Goal: Transaction & Acquisition: Download file/media

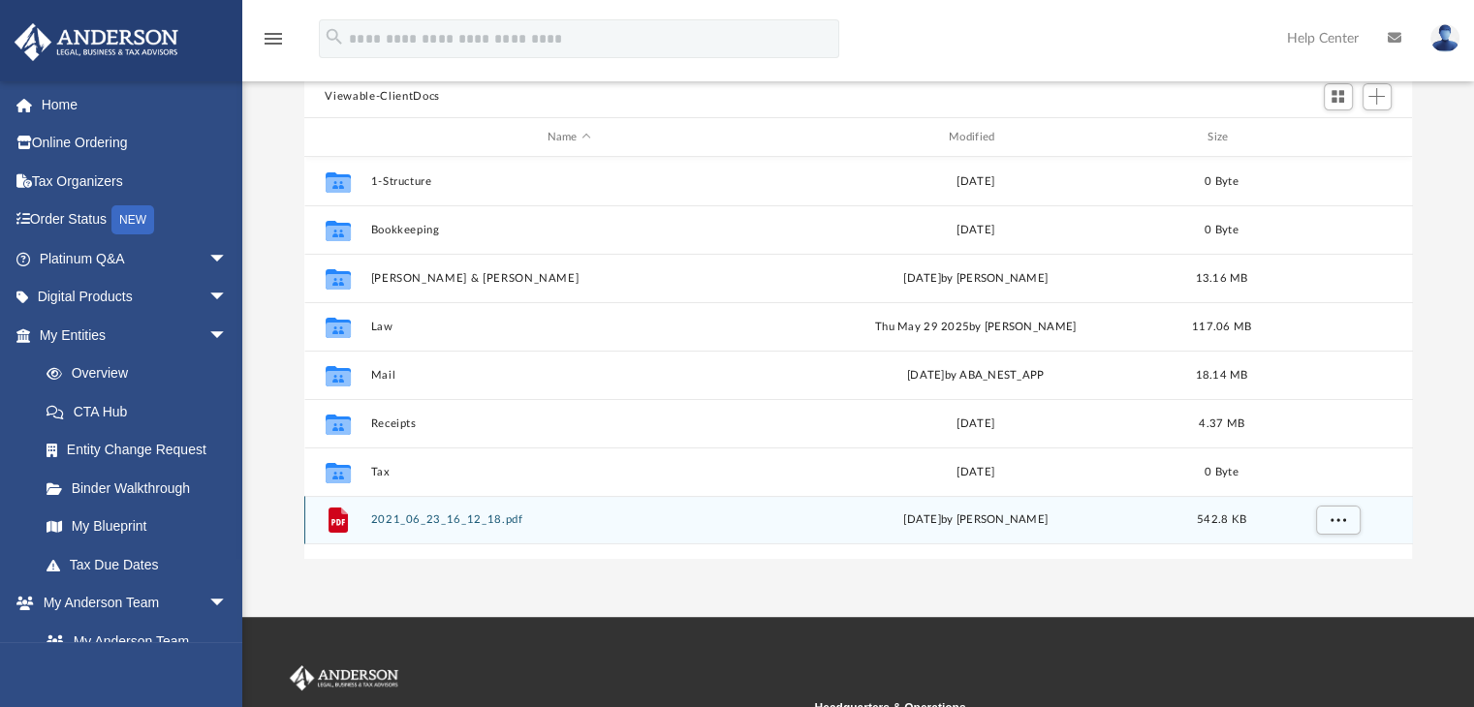
scroll to position [179, 0]
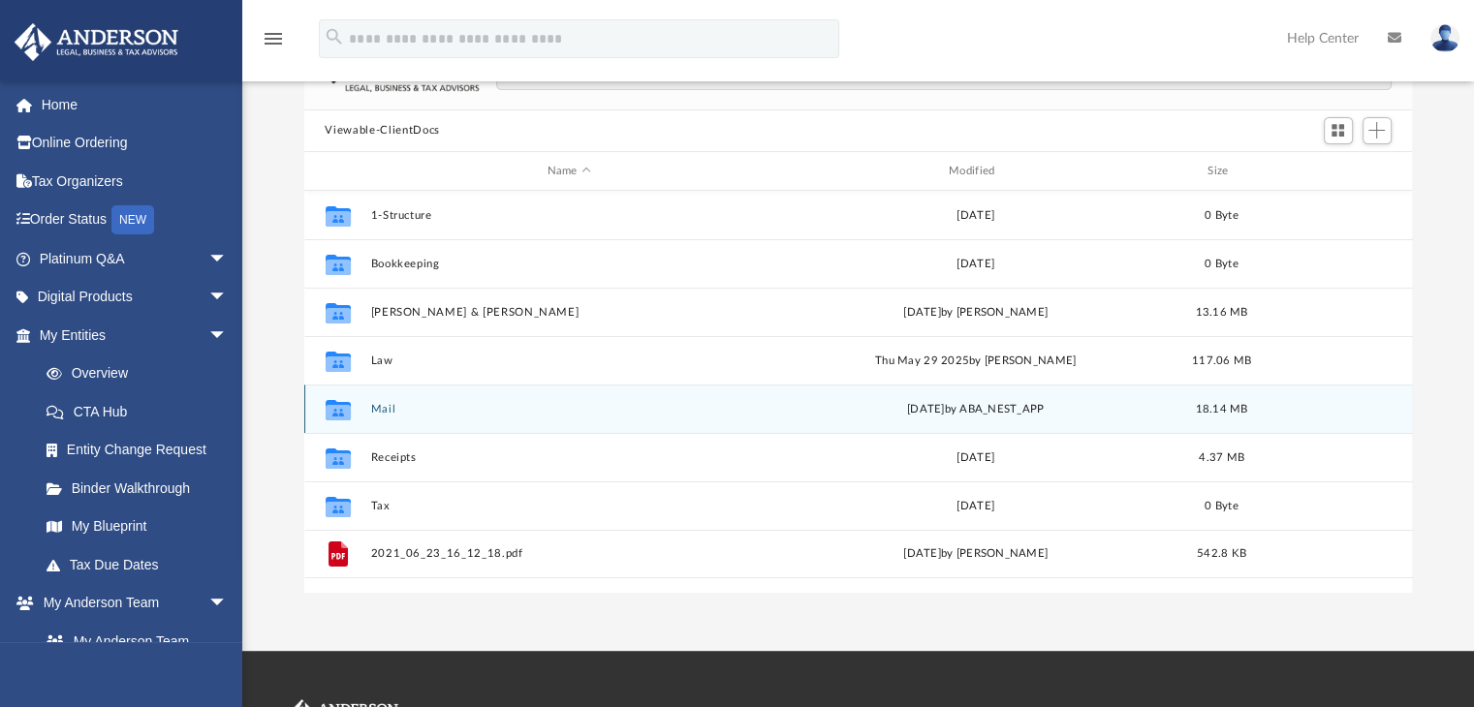
click at [383, 394] on div "Collaborated Folder Mail [DATE] by ABA_NEST_APP 18.14 MB" at bounding box center [858, 409] width 1108 height 48
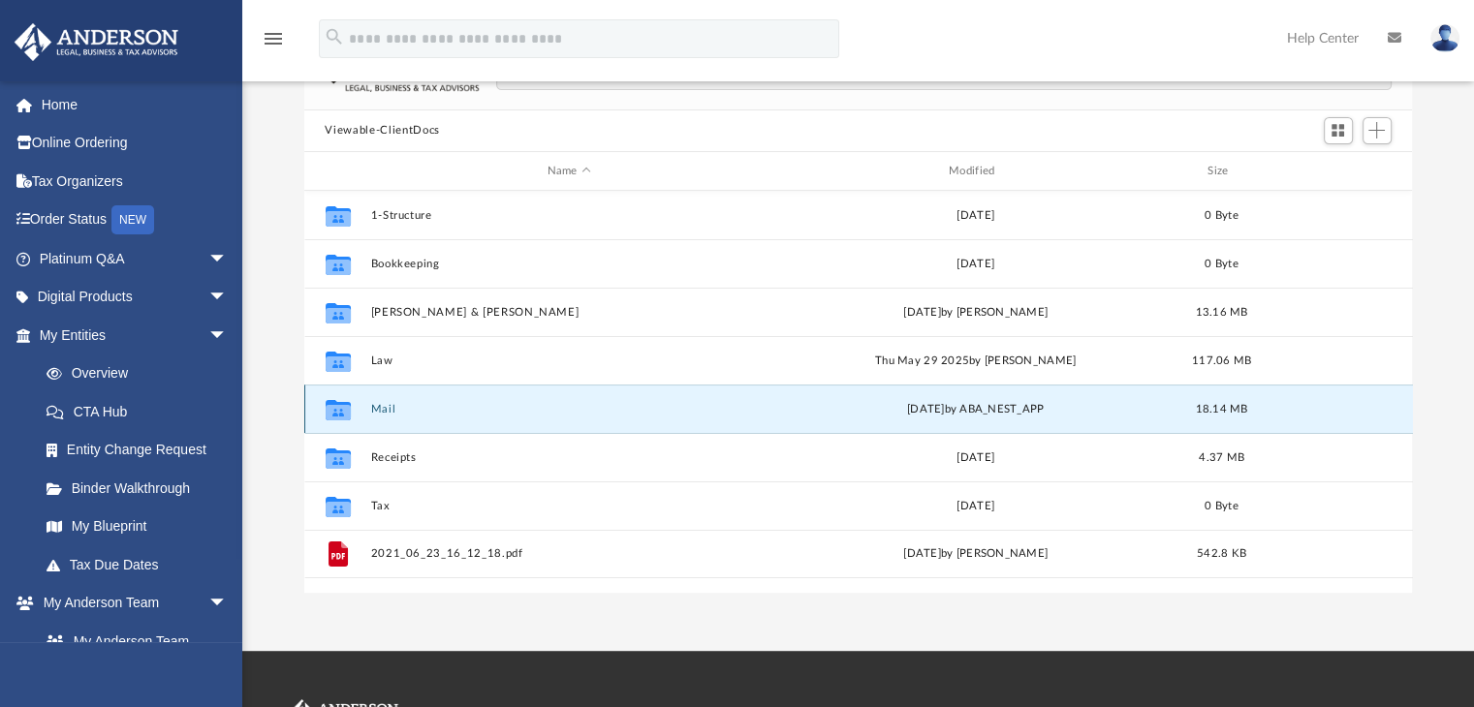
click at [382, 404] on button "Mail" at bounding box center [568, 409] width 397 height 13
click at [383, 409] on button "Mail" at bounding box center [568, 409] width 397 height 13
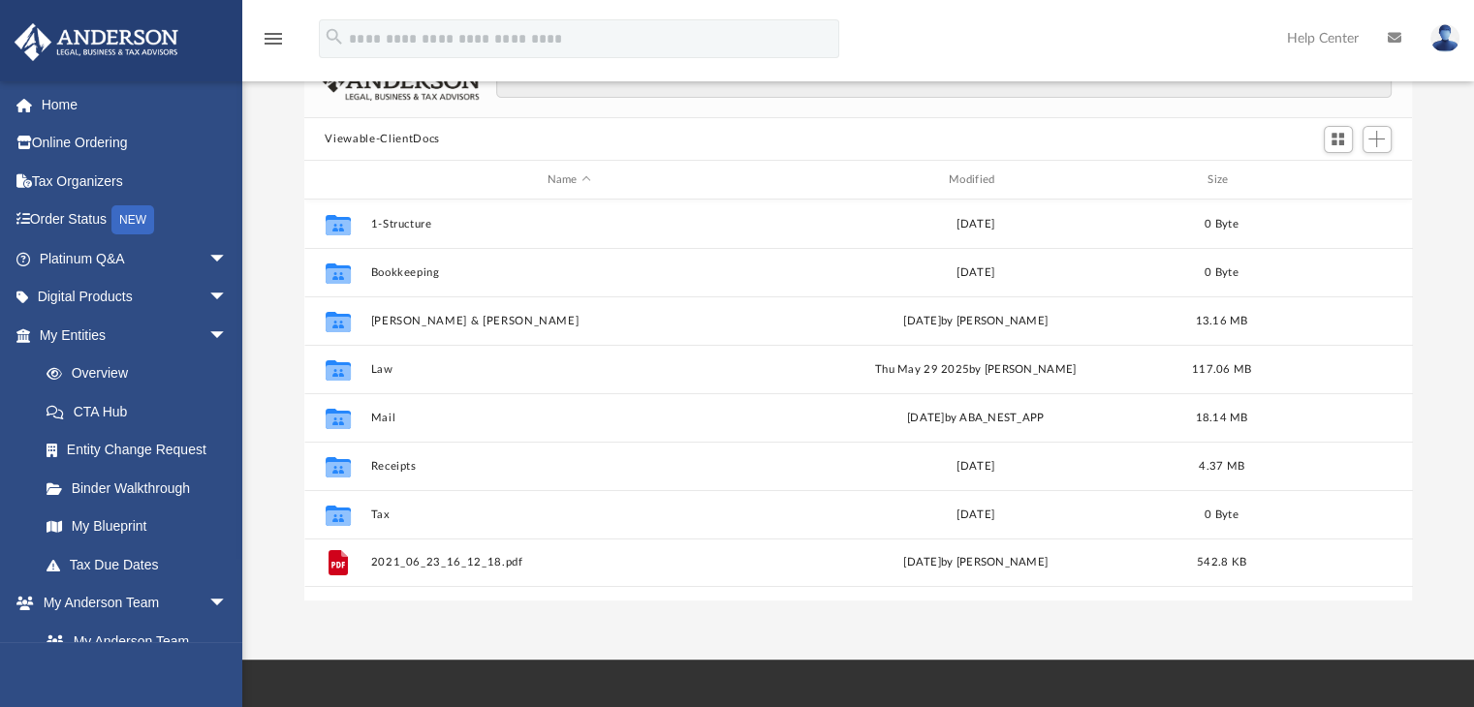
scroll to position [179, 0]
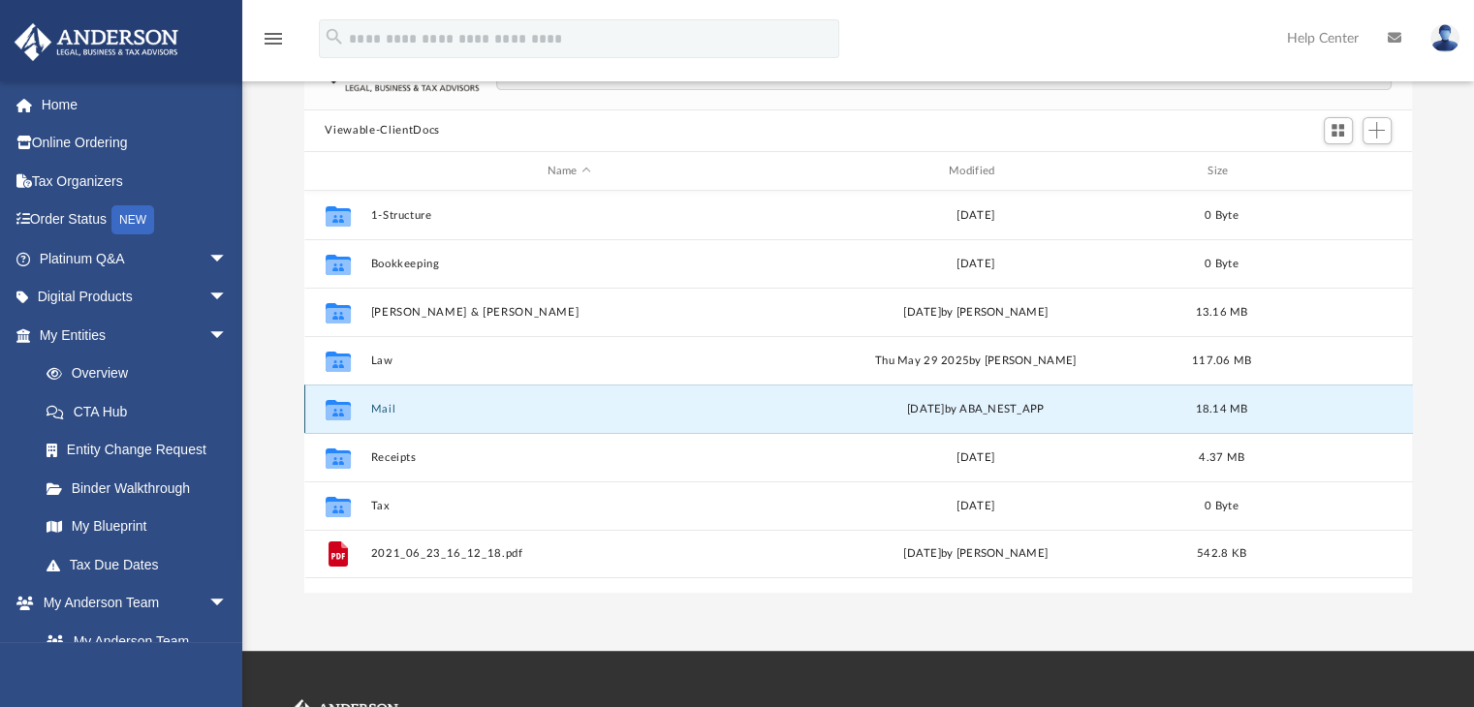
click at [391, 403] on button "Mail" at bounding box center [568, 409] width 397 height 13
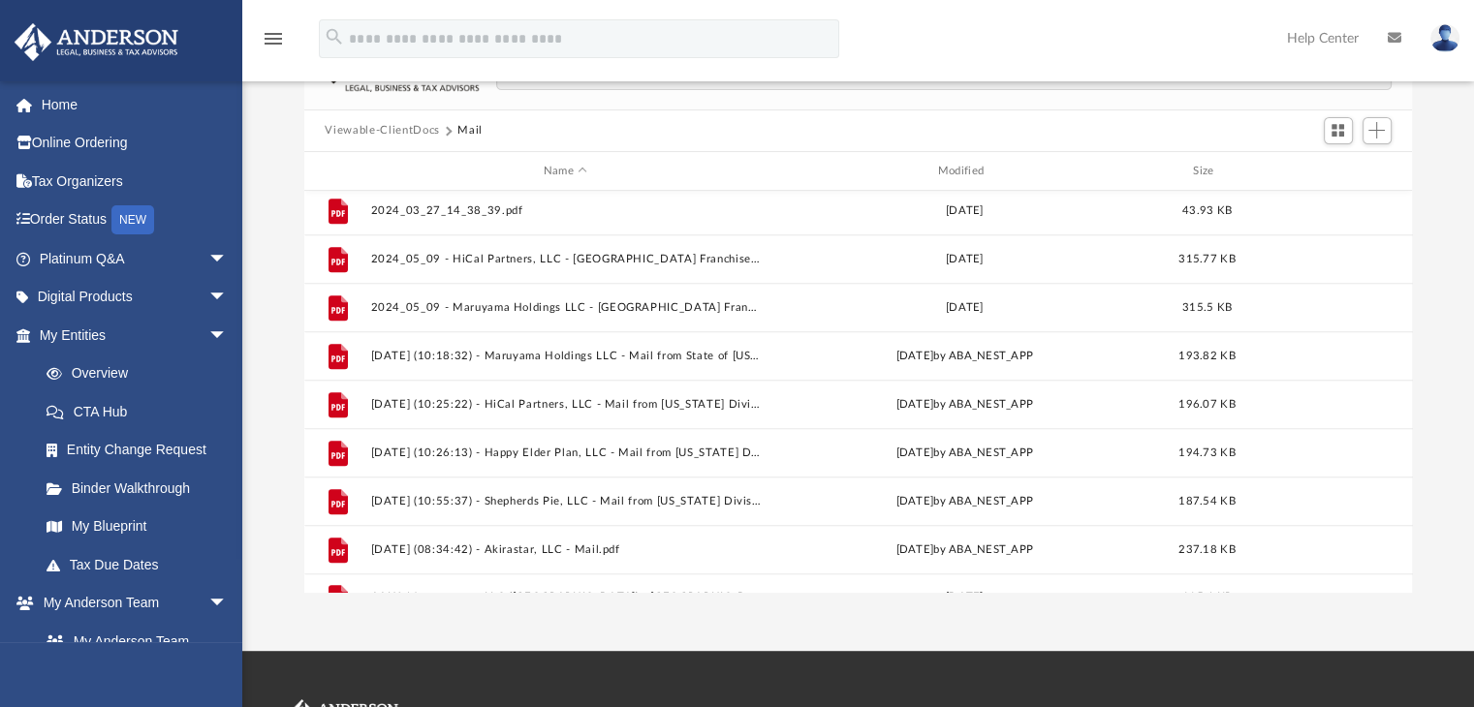
scroll to position [1923, 0]
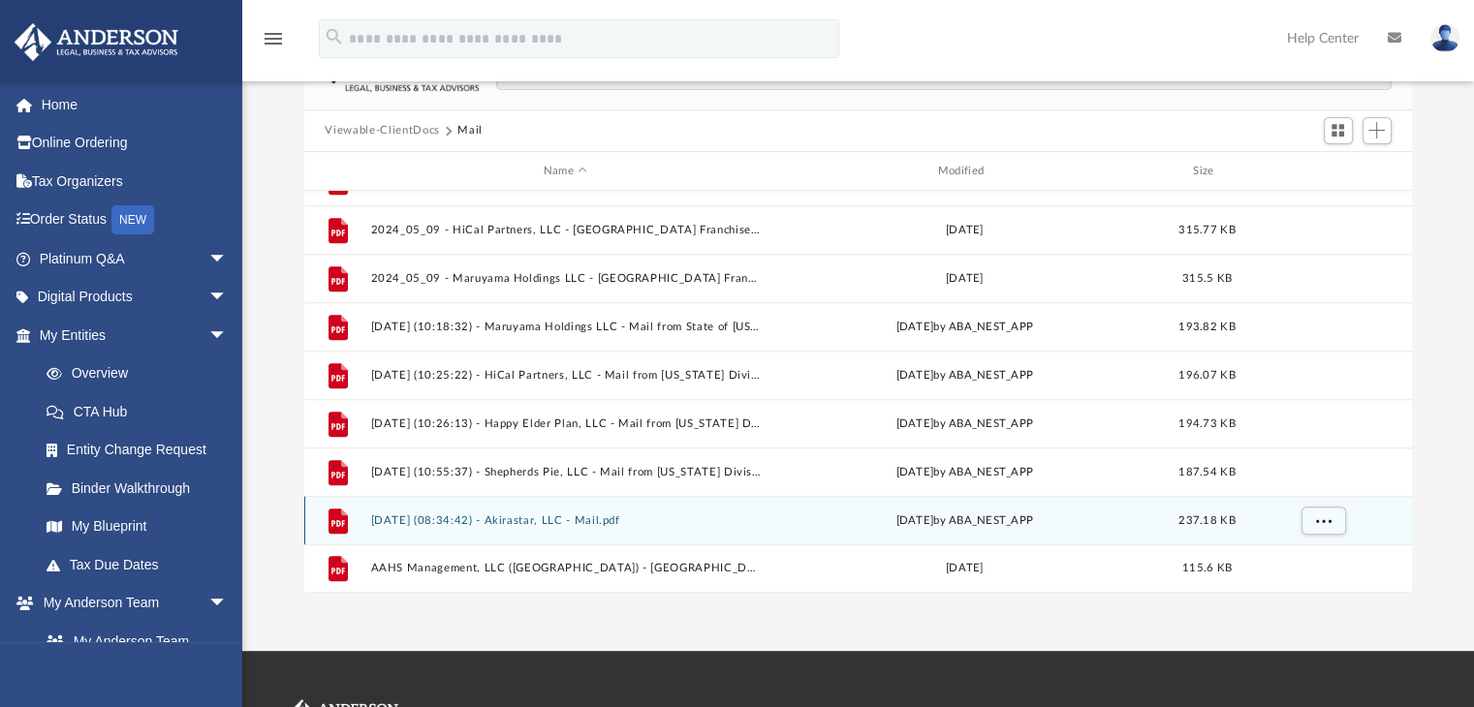
click at [448, 515] on button "2025.10.06 (08:34:42) - Akirastar, LLC - Mail.pdf" at bounding box center [565, 521] width 390 height 13
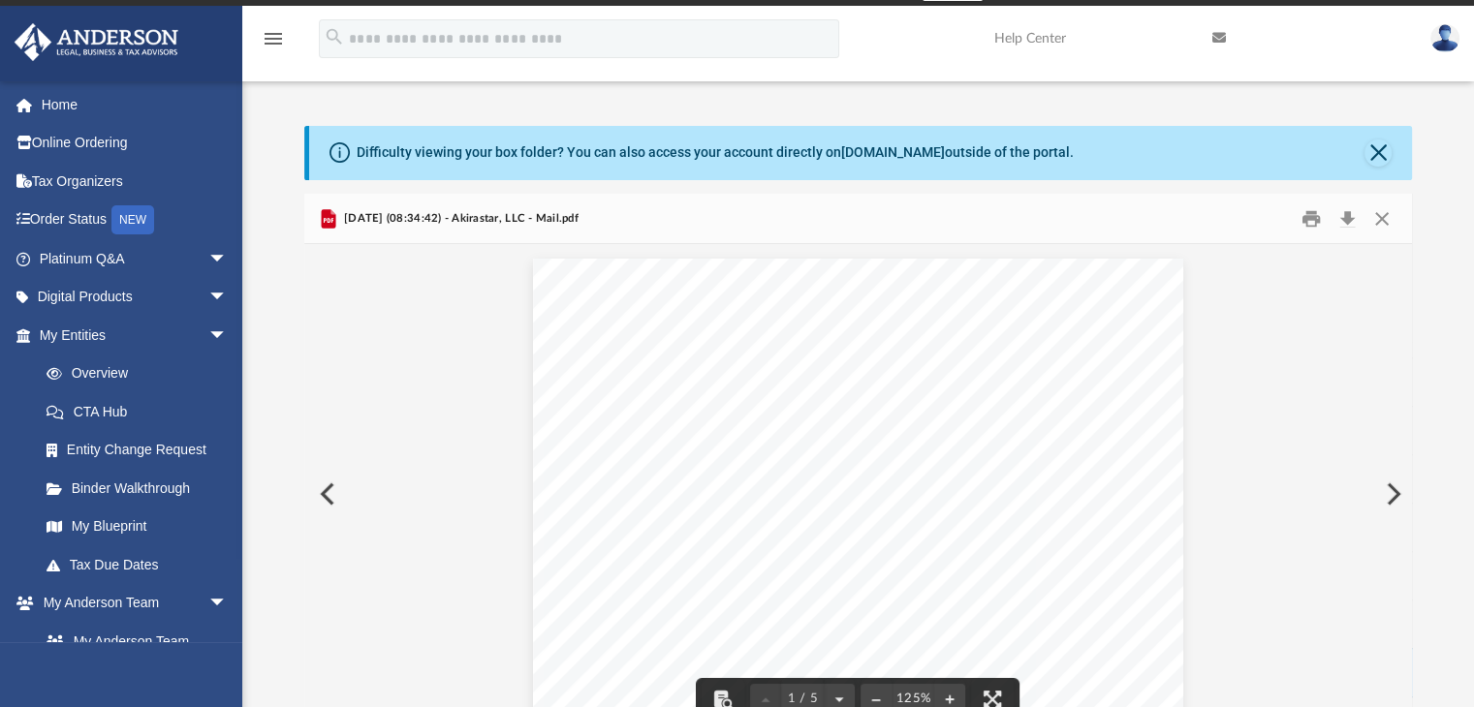
scroll to position [21, 0]
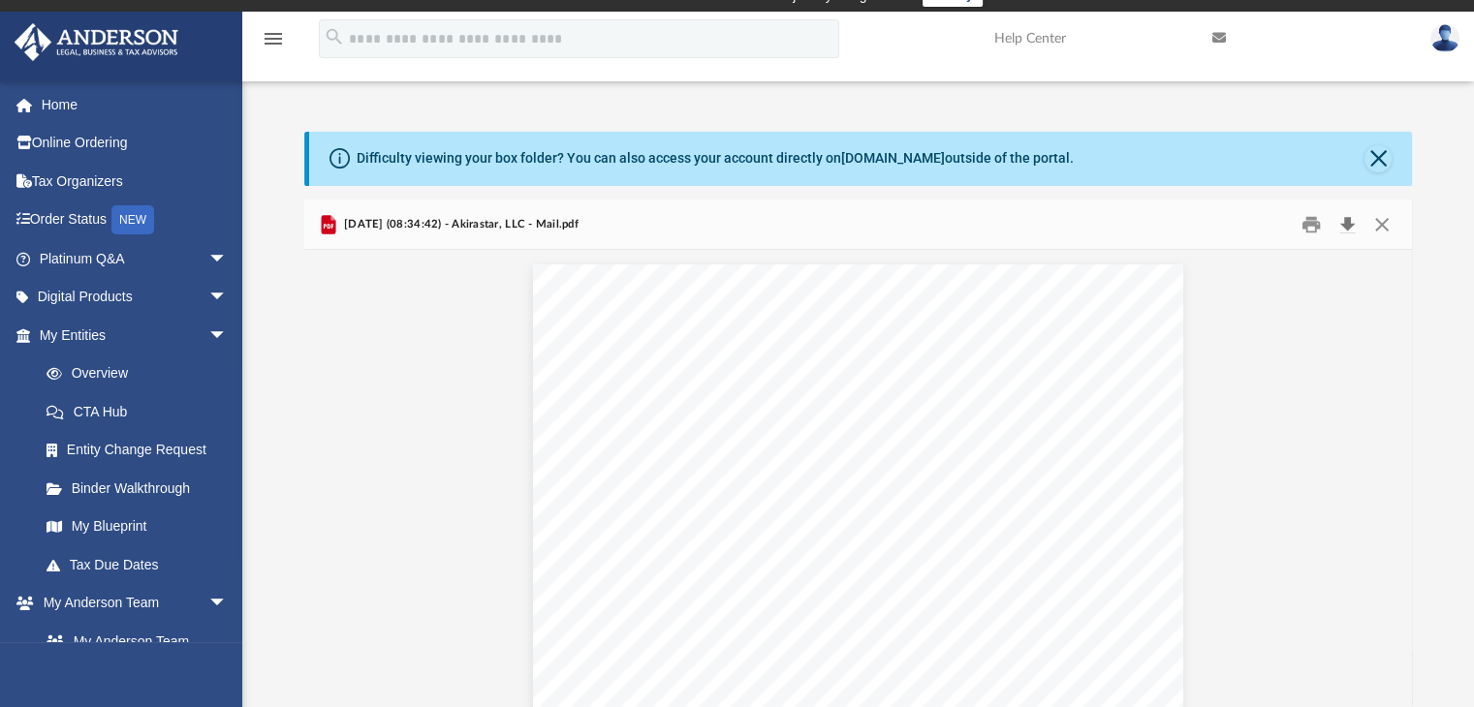
click at [1351, 220] on button "Download" at bounding box center [1347, 224] width 35 height 30
